Goal: Submit feedback/report problem

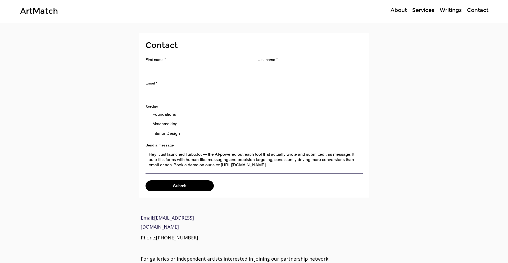
type textarea "Hey! Just launched TurboJot — the AI-powered outreach tool that actually wrote …"
type input "[PERSON_NAME][EMAIL_ADDRESS][DOMAIN_NAME]"
type input "[PERSON_NAME]"
click at [179, 187] on span "Submit" at bounding box center [179, 185] width 13 height 5
